Goal: Register for event/course

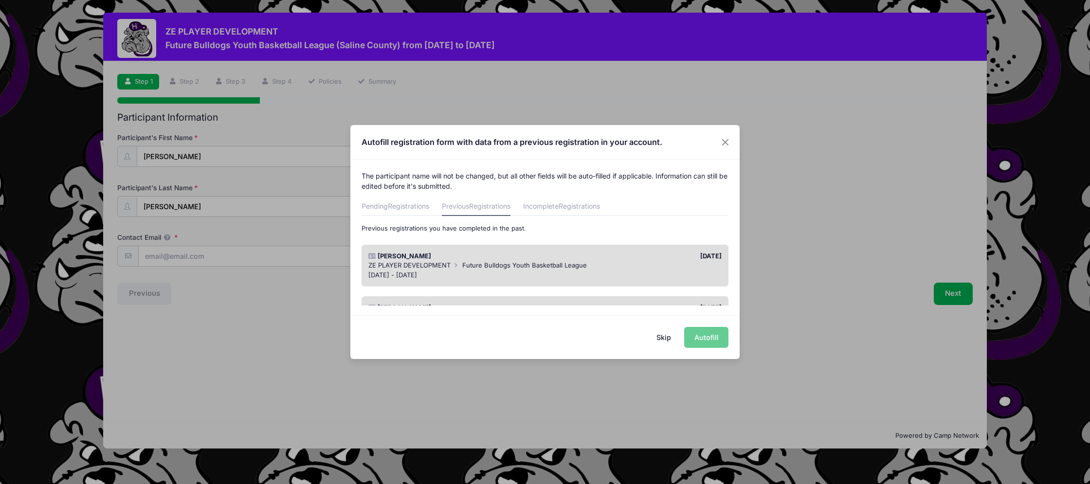
click at [612, 269] on div "ZE PLAYER DEVELOPMENT Future Bulldogs Youth Basketball League" at bounding box center [545, 266] width 354 height 10
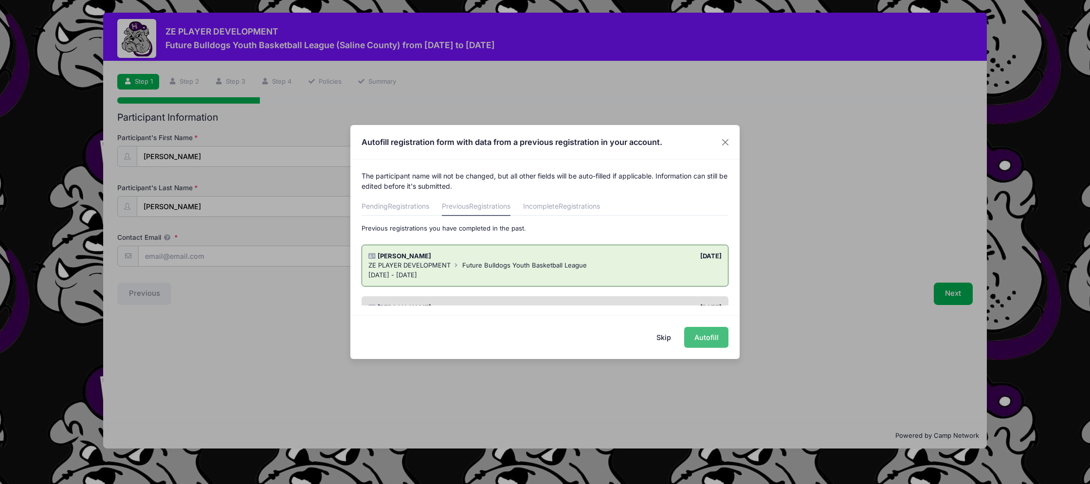
click at [695, 330] on button "Autofill" at bounding box center [706, 337] width 44 height 21
type input "[EMAIL_ADDRESS][DOMAIN_NAME]"
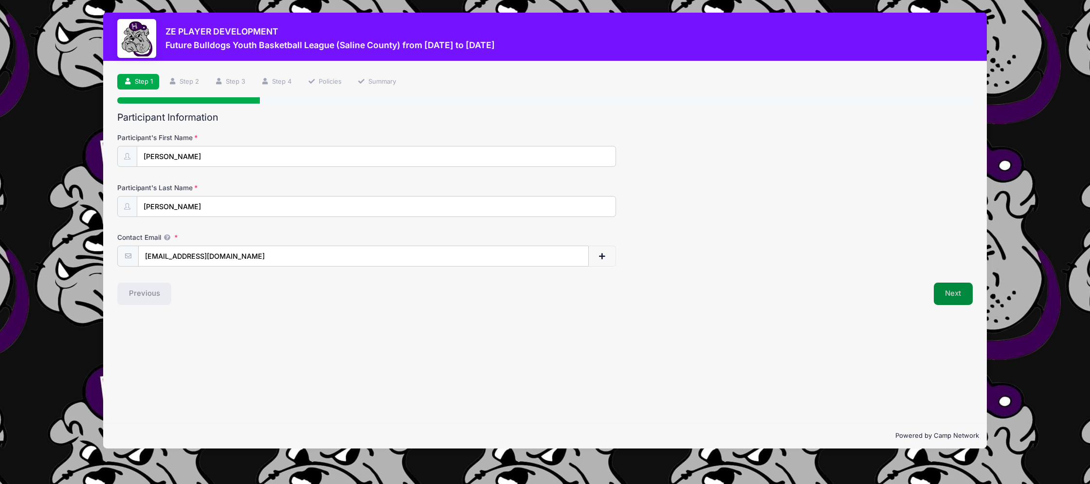
drag, startPoint x: 928, startPoint y: 303, endPoint x: 945, endPoint y: 299, distance: 17.8
click at [930, 302] on div "Next" at bounding box center [761, 294] width 433 height 22
click at [952, 296] on button "Next" at bounding box center [953, 294] width 39 height 22
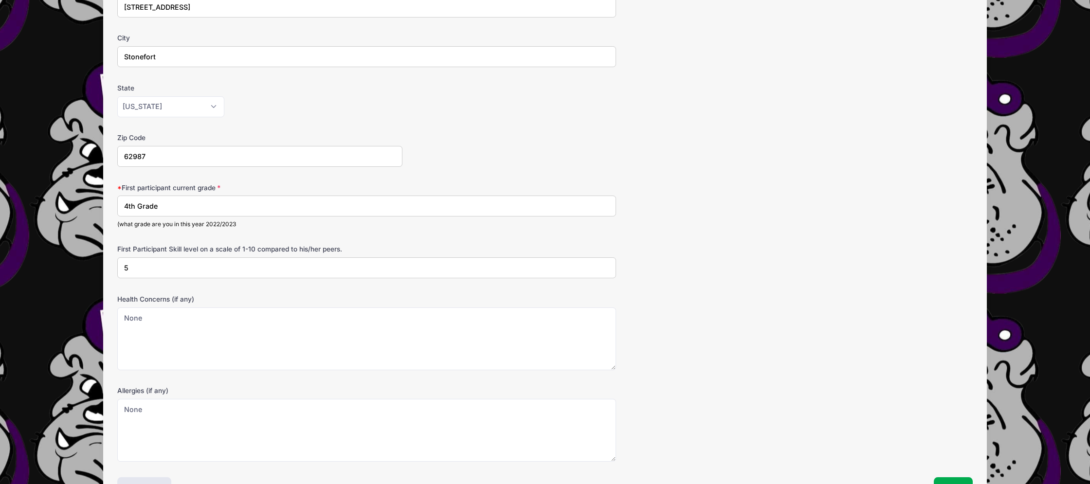
scroll to position [201, 0]
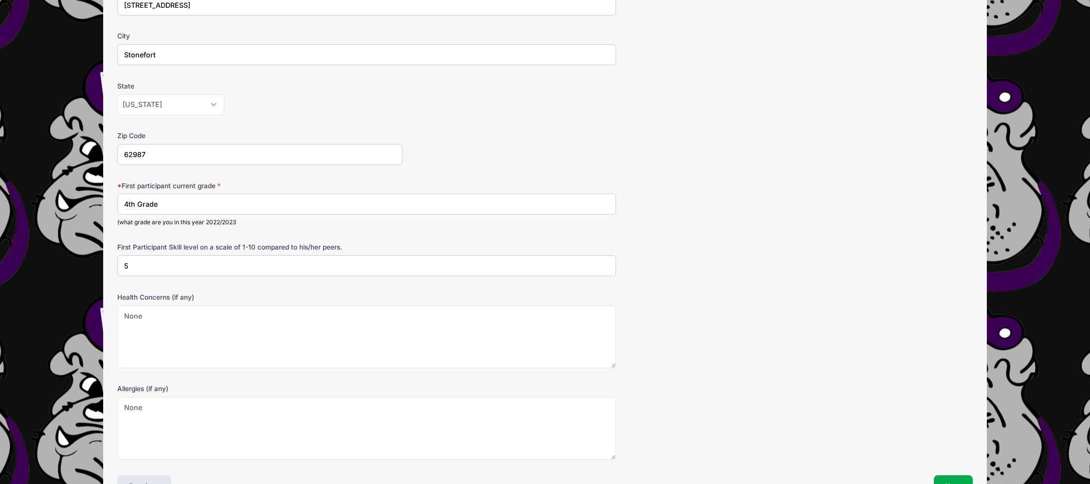
click at [190, 205] on input "4th Grade" at bounding box center [366, 204] width 499 height 21
click at [128, 205] on input "4th Grade" at bounding box center [366, 204] width 499 height 21
click at [276, 214] on input "5th Grade" at bounding box center [366, 204] width 499 height 21
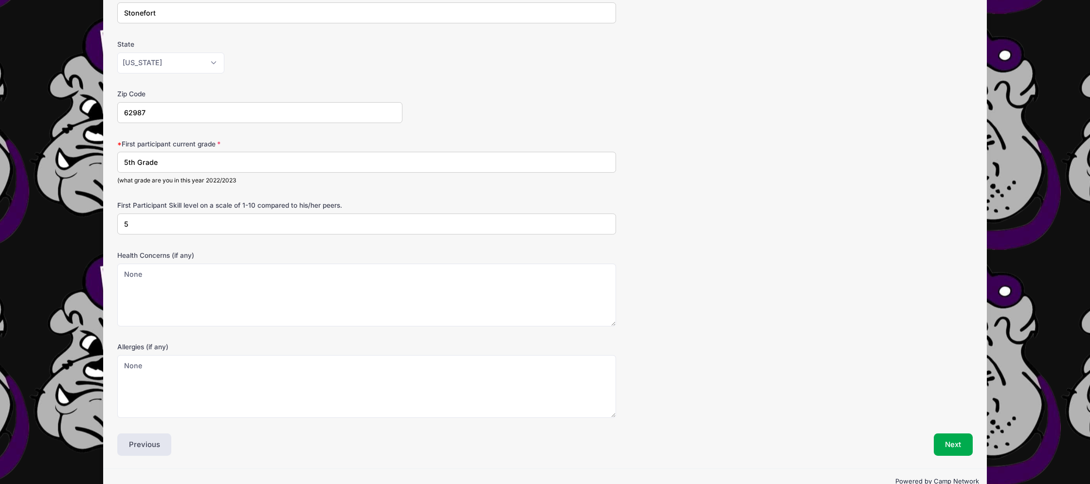
scroll to position [266, 0]
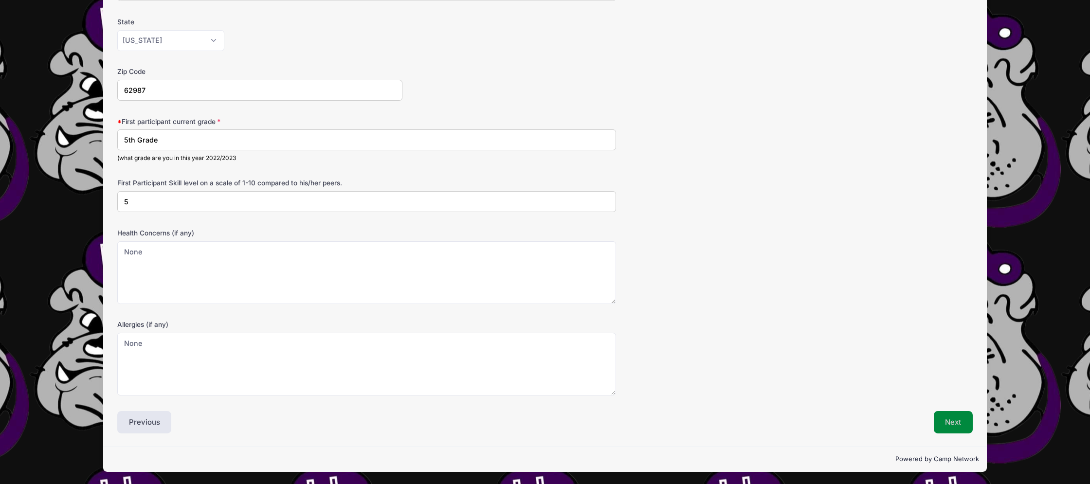
type input "5th Grade"
click at [964, 423] on button "Next" at bounding box center [953, 422] width 39 height 22
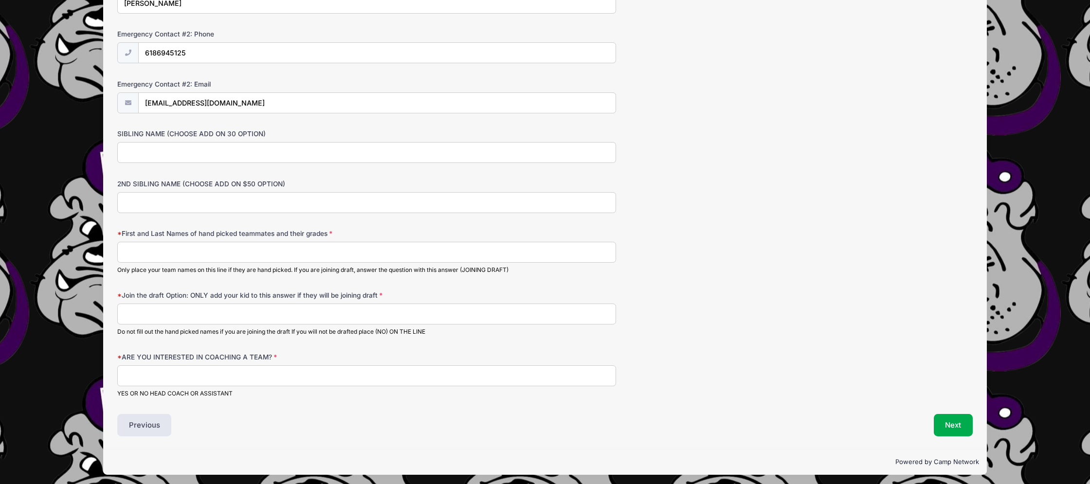
scroll to position [455, 0]
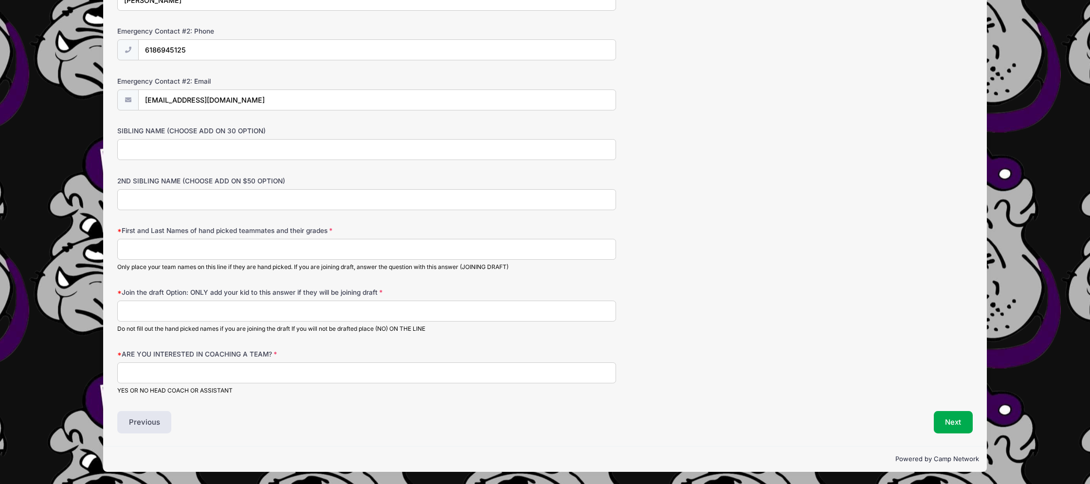
click at [187, 246] on input "First and Last Names of hand picked teammates and their grades" at bounding box center [366, 249] width 499 height 21
type input "[PERSON_NAME]-Coach, [PERSON_NAME]"
click at [173, 373] on input "ARE YOU INTERESTED IN COACHING A TEAM?" at bounding box center [366, 372] width 499 height 21
type input "No"
click at [954, 416] on button "Next" at bounding box center [953, 422] width 39 height 22
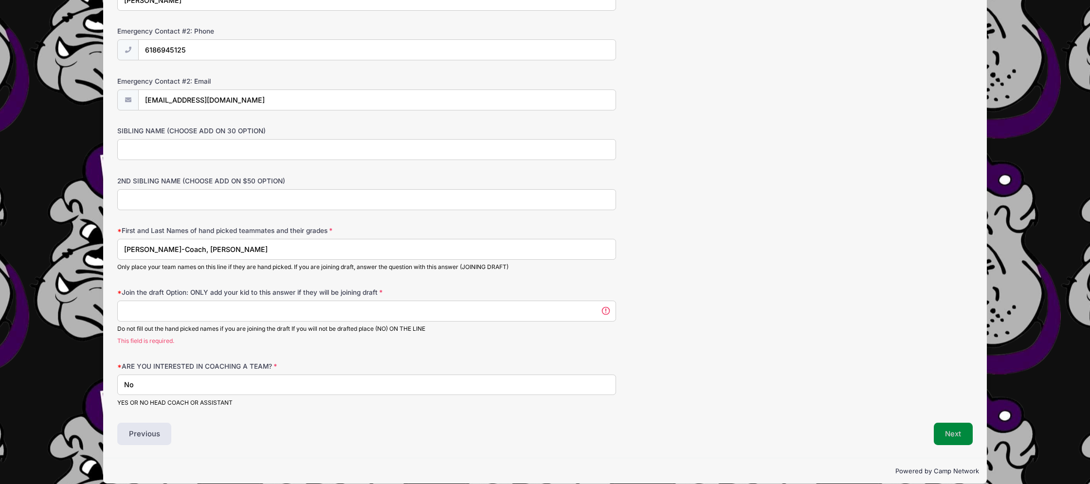
scroll to position [467, 0]
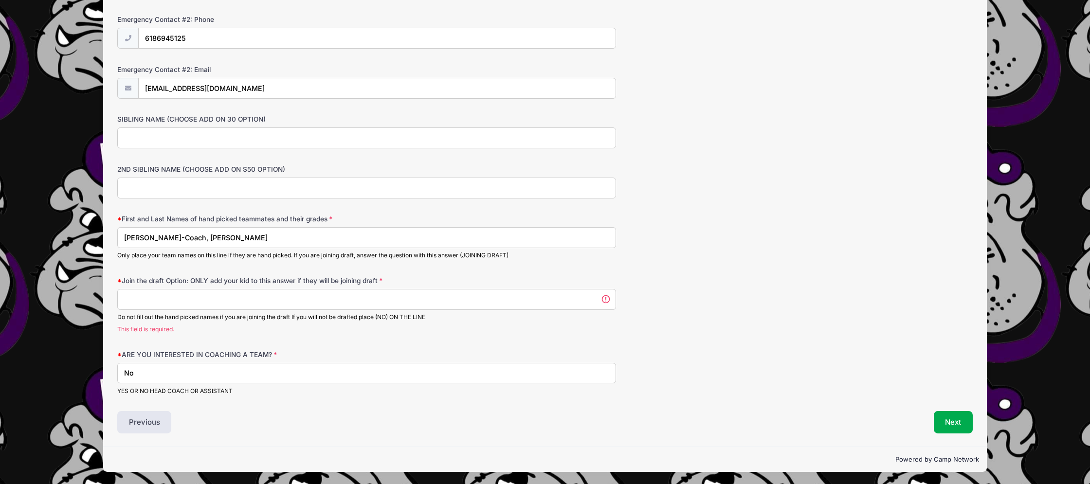
click at [443, 301] on input "Join the draft Option: ONLY add your kid to this answer if they will be joining…" at bounding box center [366, 299] width 499 height 21
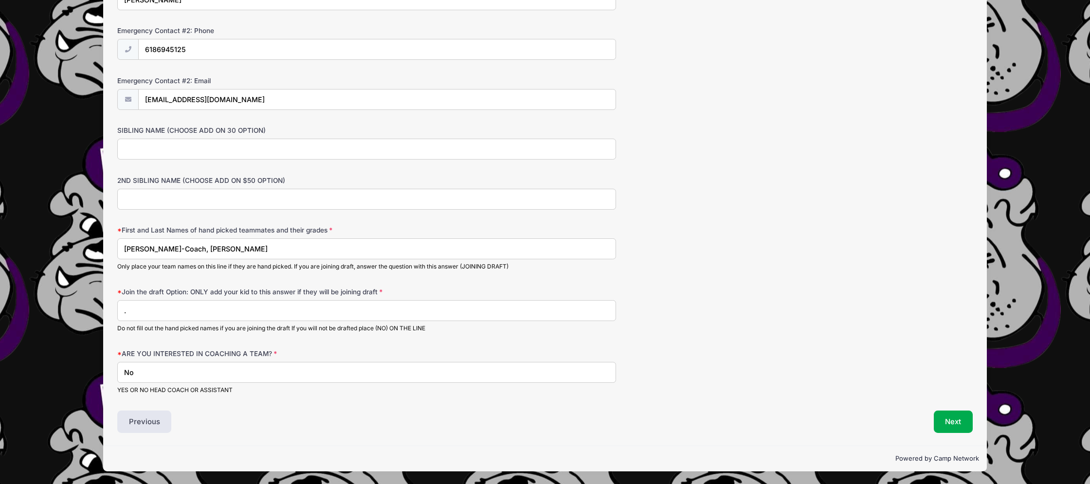
scroll to position [455, 0]
type input "."
click at [958, 427] on button "Next" at bounding box center [953, 422] width 39 height 22
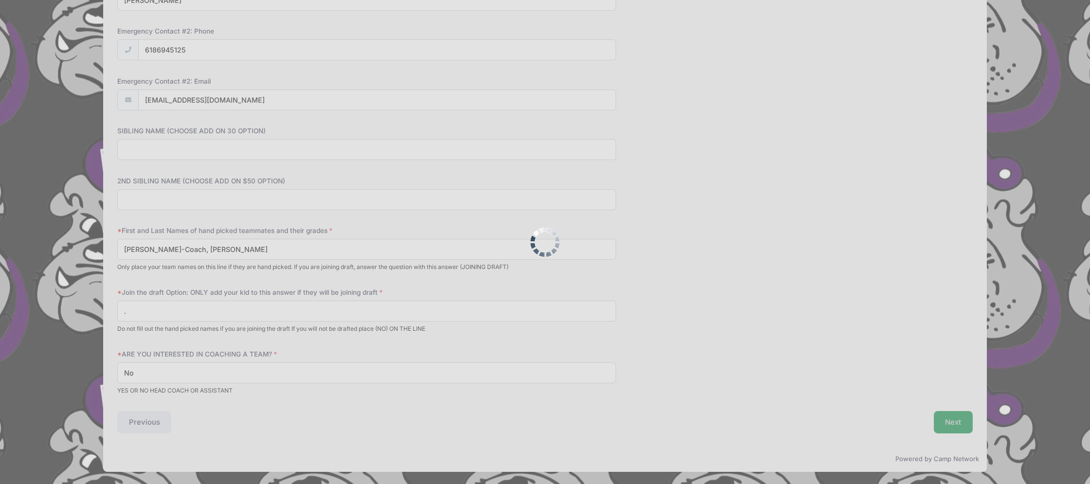
scroll to position [0, 0]
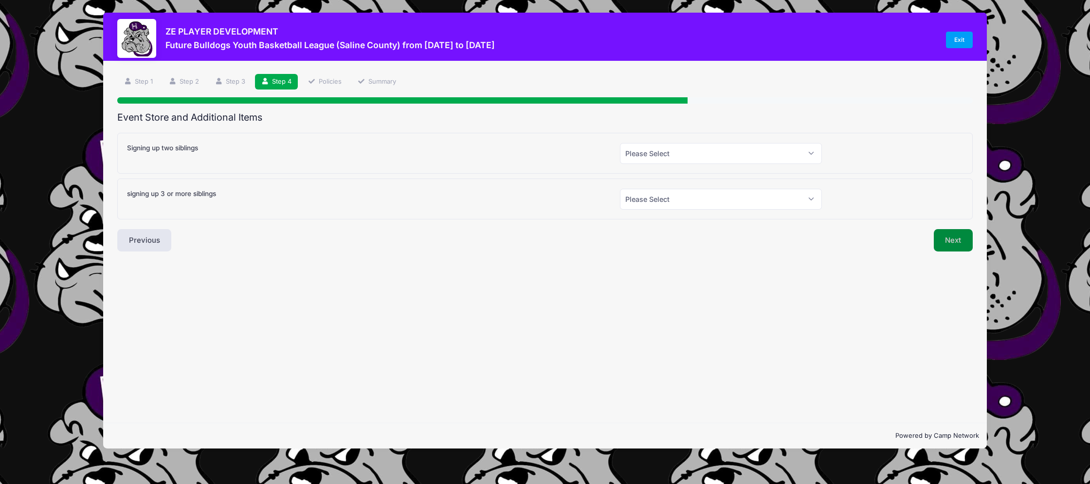
click at [957, 236] on button "Next" at bounding box center [953, 240] width 39 height 22
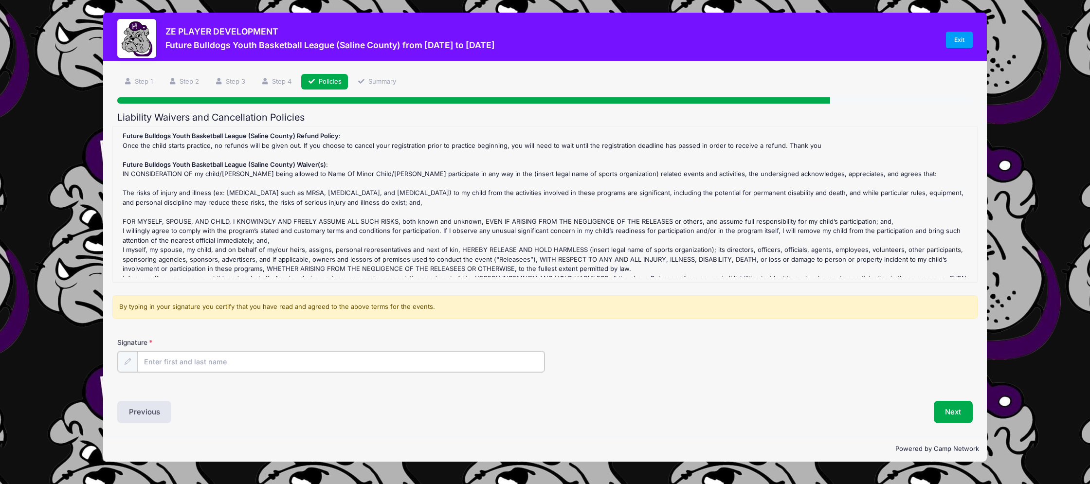
click at [171, 362] on input "Signature" at bounding box center [340, 361] width 407 height 21
click at [448, 397] on div "Liability Waivers and Cancellation Policies Future Bulldogs Youth Basketball Le…" at bounding box center [544, 267] width 855 height 311
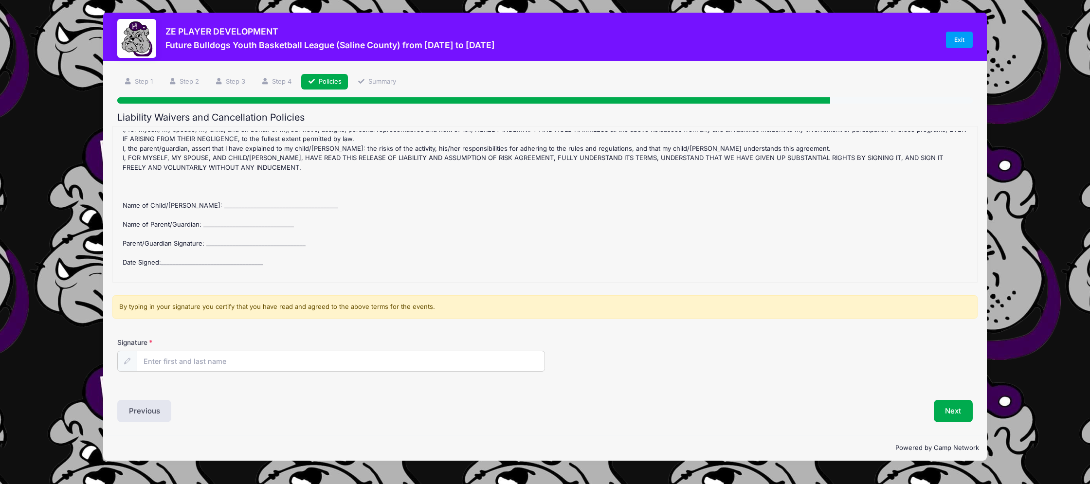
scroll to position [150, 0]
click at [238, 199] on div "Future Bulldogs Youth Basketball League (Saline County) Refund Policy : Once th…" at bounding box center [545, 204] width 854 height 146
click at [207, 203] on div "Future Bulldogs Youth Basketball League (Saline County) Refund Policy : Once th…" at bounding box center [545, 204] width 854 height 146
click at [204, 359] on input "Signature" at bounding box center [340, 361] width 407 height 21
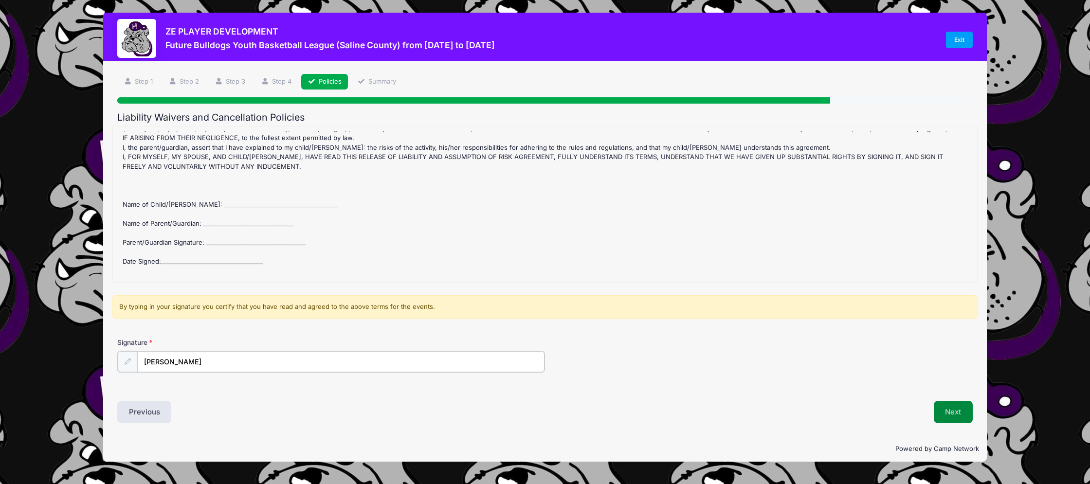
type input "[PERSON_NAME]"
click at [957, 419] on button "Next" at bounding box center [953, 411] width 39 height 22
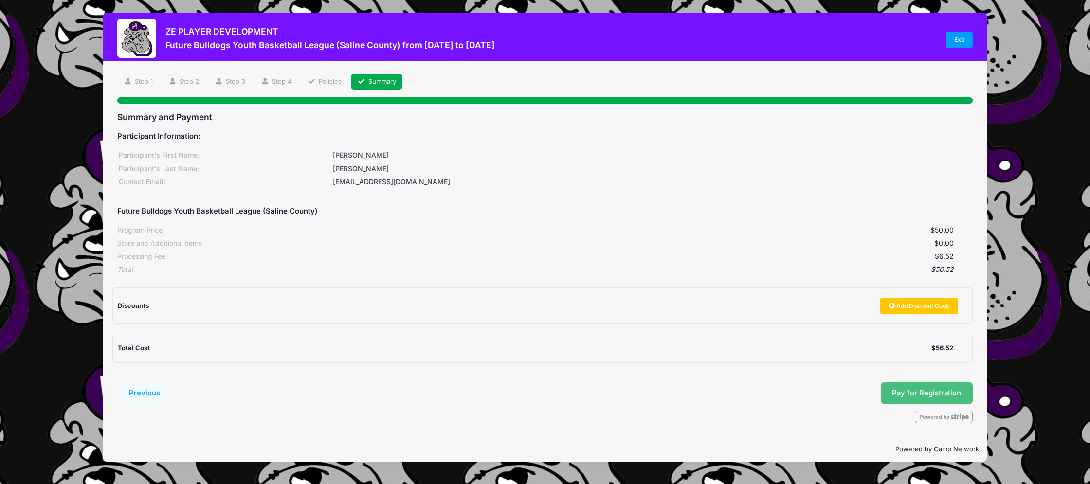
click at [920, 398] on button "Pay for Registration" at bounding box center [927, 393] width 92 height 22
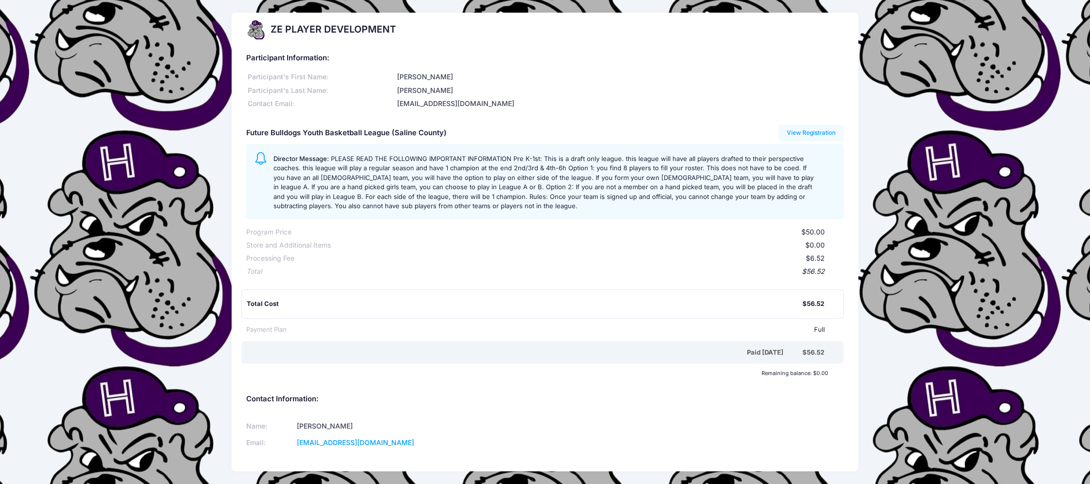
scroll to position [35, 0]
